Goal: Information Seeking & Learning: Learn about a topic

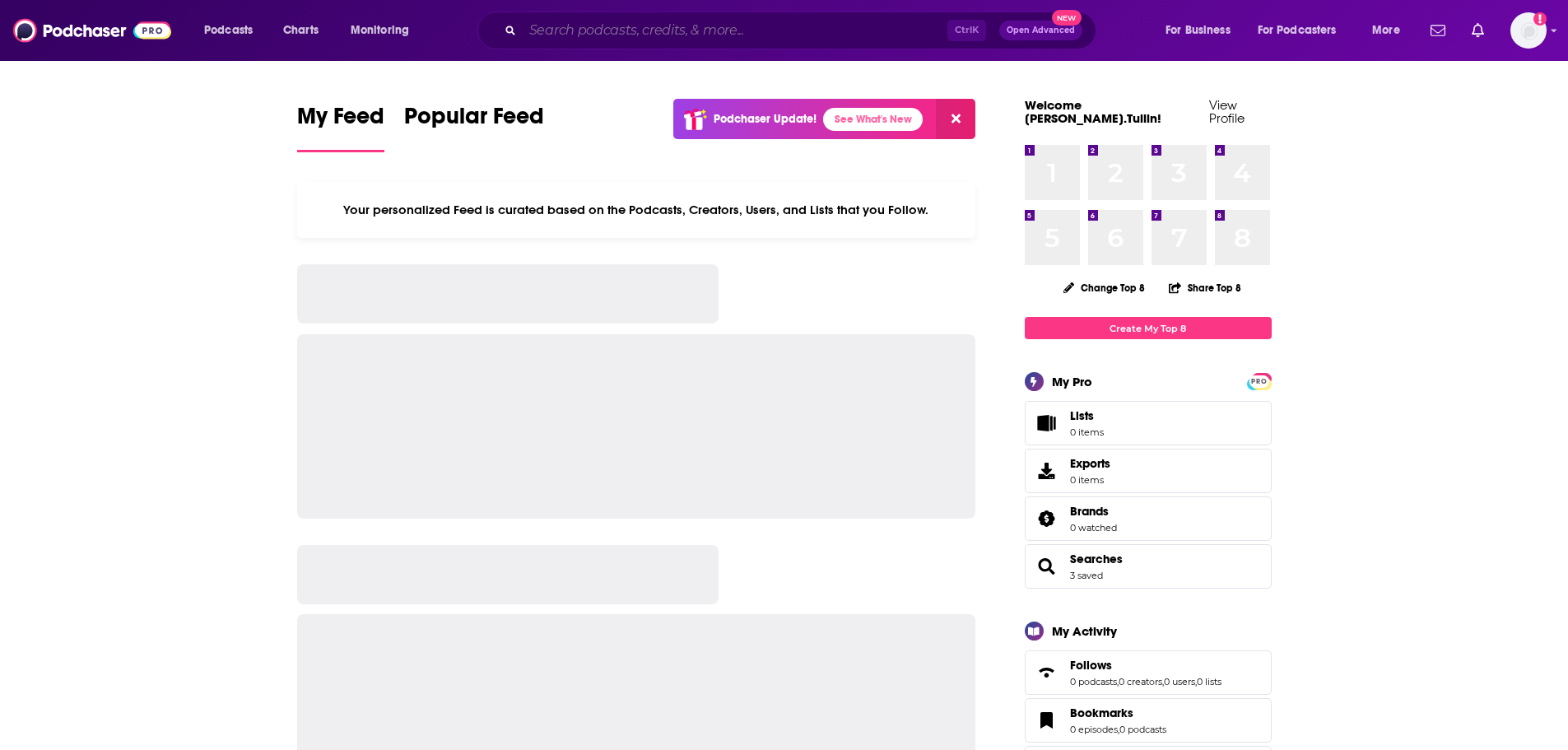
click at [579, 28] on input "Search podcasts, credits, & more..." at bounding box center [735, 30] width 425 height 27
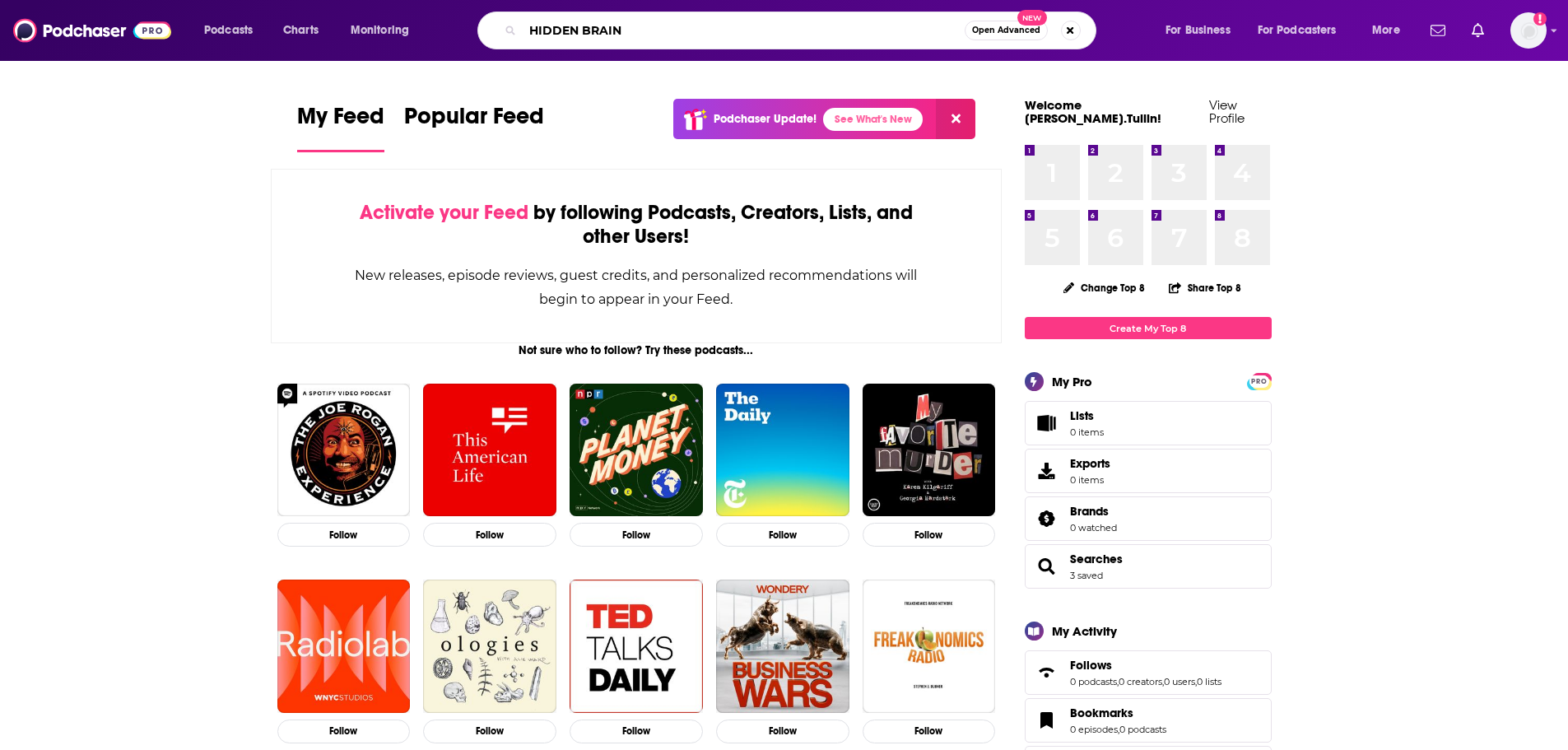
type input "HIDDEN BRAIN"
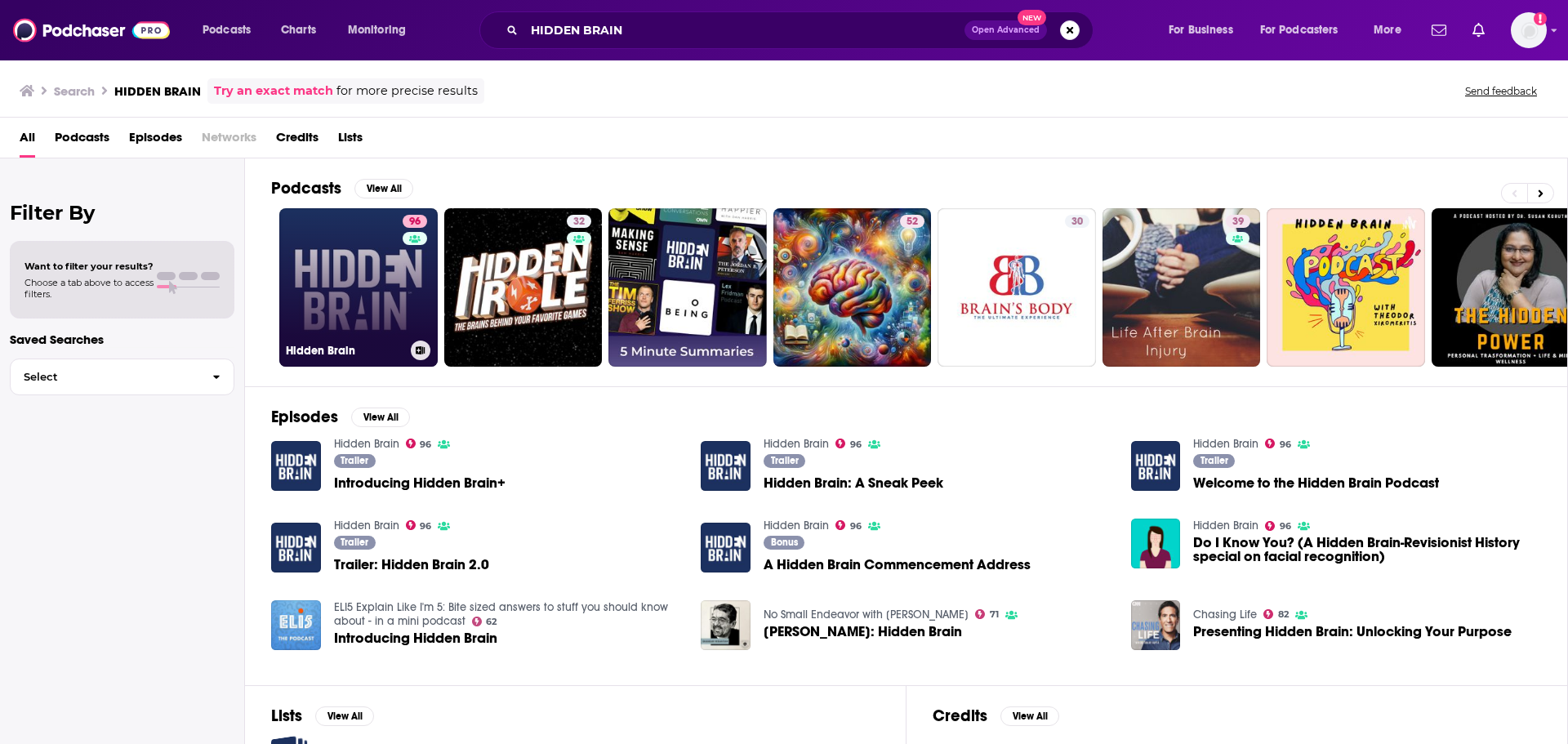
click at [386, 246] on link "96 Hidden Brain" at bounding box center [357, 287] width 158 height 158
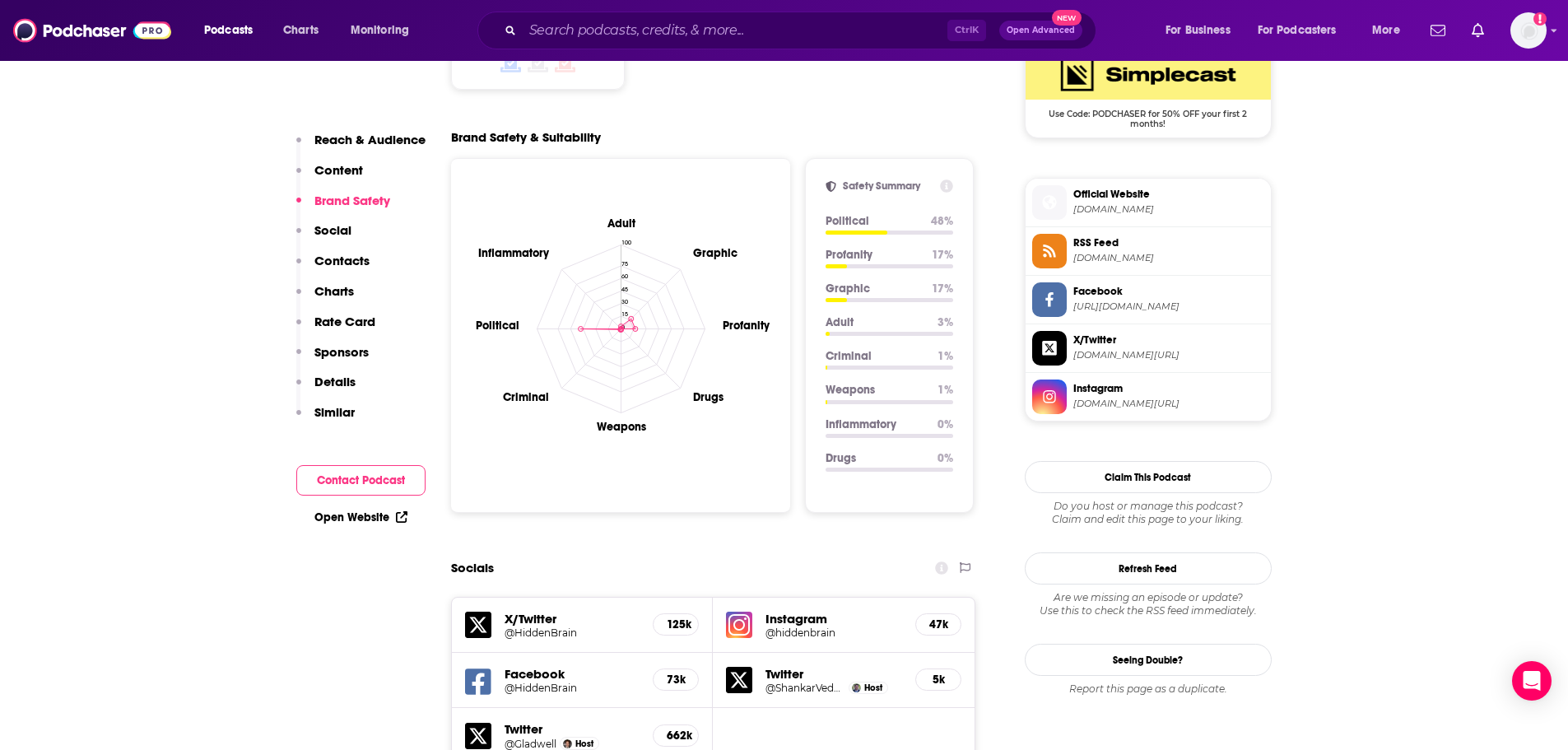
scroll to position [1399, 0]
